Goal: Find specific page/section: Find specific page/section

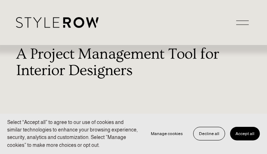
click at [241, 134] on span "Accept all" at bounding box center [244, 134] width 19 height 5
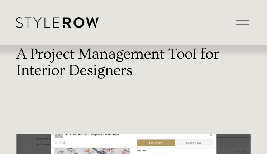
click at [239, 23] on div at bounding box center [242, 22] width 13 height 13
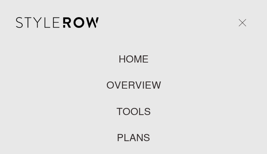
click at [139, 60] on link "HOME" at bounding box center [134, 59] width 30 height 10
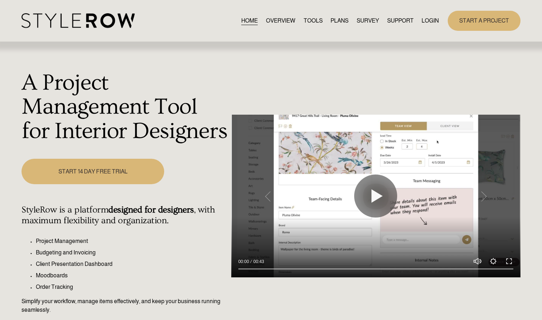
click at [267, 21] on link "LOGIN" at bounding box center [429, 21] width 17 height 10
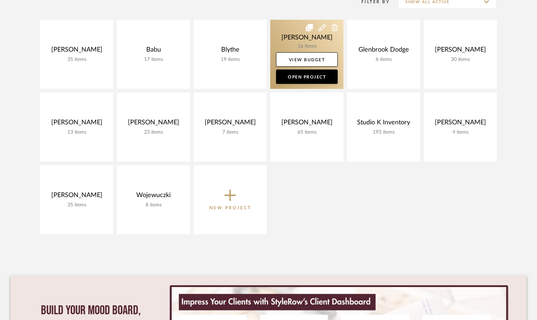
scroll to position [159, 0]
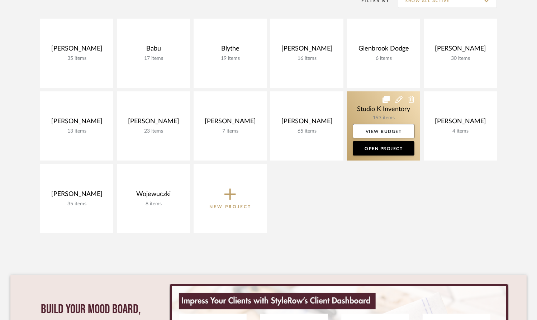
click at [396, 115] on link at bounding box center [383, 125] width 73 height 69
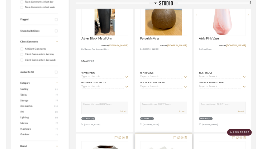
scroll to position [152, 0]
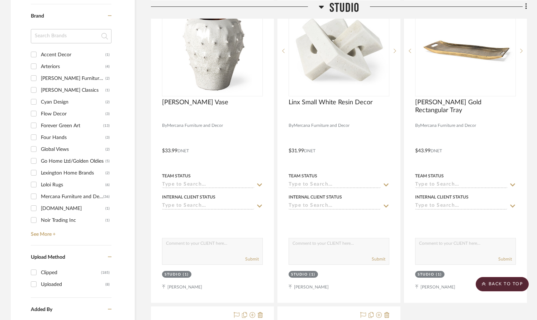
scroll to position [519, 0]
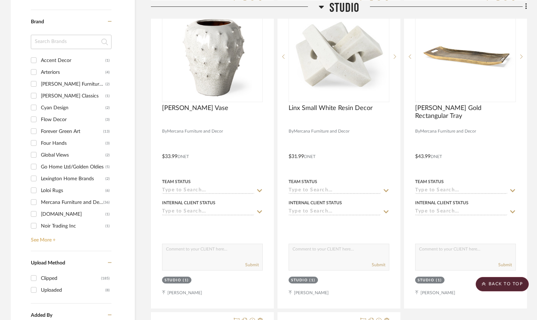
click at [47, 239] on link "See More +" at bounding box center [70, 237] width 82 height 11
click at [109, 22] on icon at bounding box center [110, 21] width 4 height 5
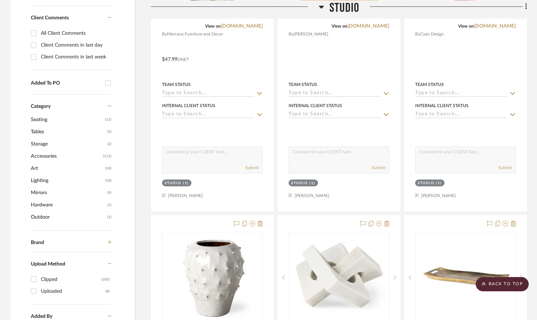
scroll to position [303, 0]
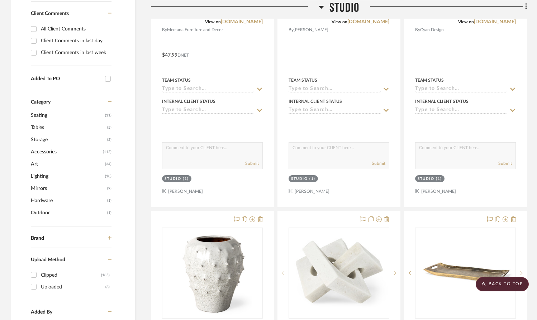
click at [44, 149] on span "Accessories" at bounding box center [66, 152] width 70 height 12
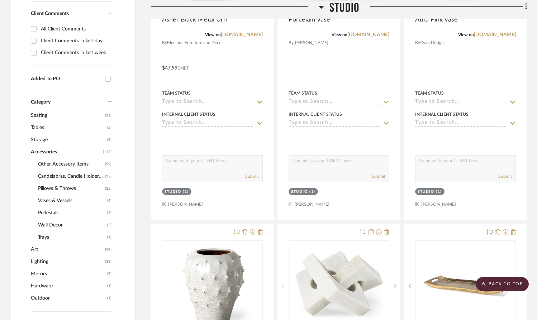
click at [55, 188] on span "Pillows & Throws" at bounding box center [70, 188] width 65 height 12
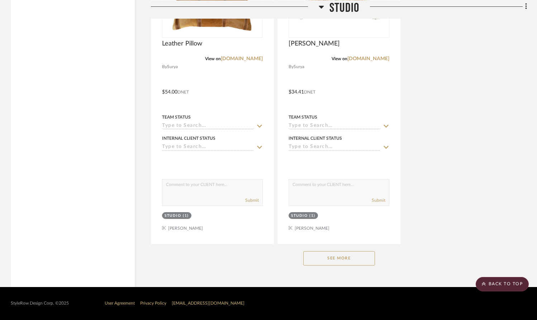
scroll to position [914, 0]
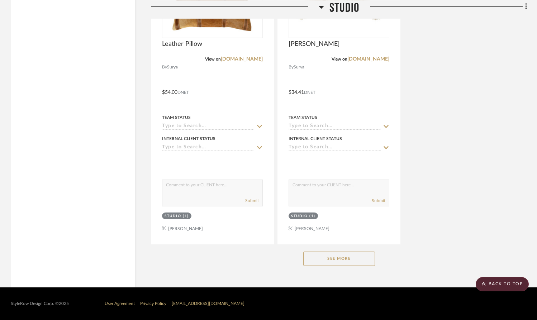
click at [336, 261] on button "See More" at bounding box center [339, 259] width 72 height 14
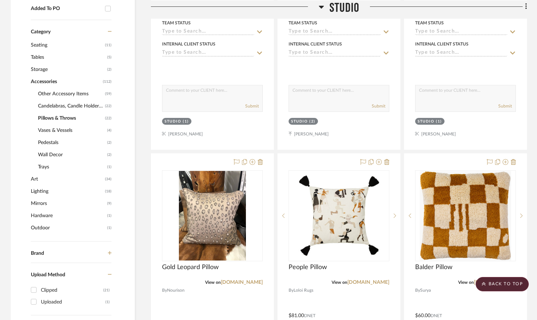
scroll to position [373, 0]
click at [59, 93] on span "Other Accessory Items" at bounding box center [70, 94] width 65 height 12
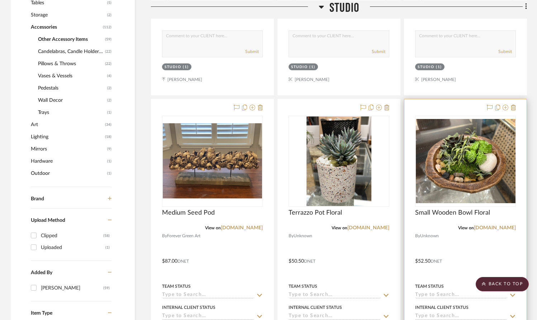
scroll to position [428, 0]
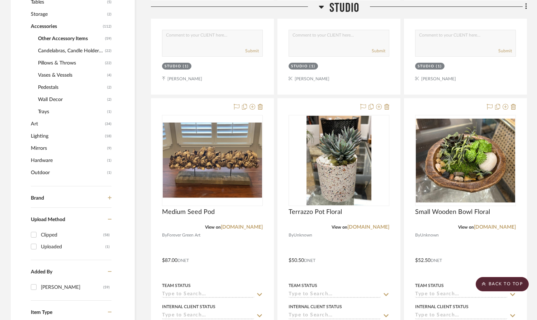
click at [48, 111] on span "Trays" at bounding box center [71, 112] width 67 height 12
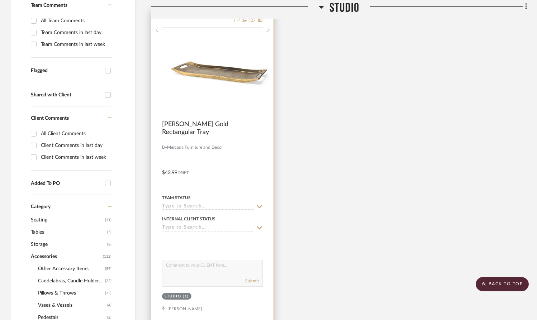
scroll to position [198, 0]
